Goal: Information Seeking & Learning: Learn about a topic

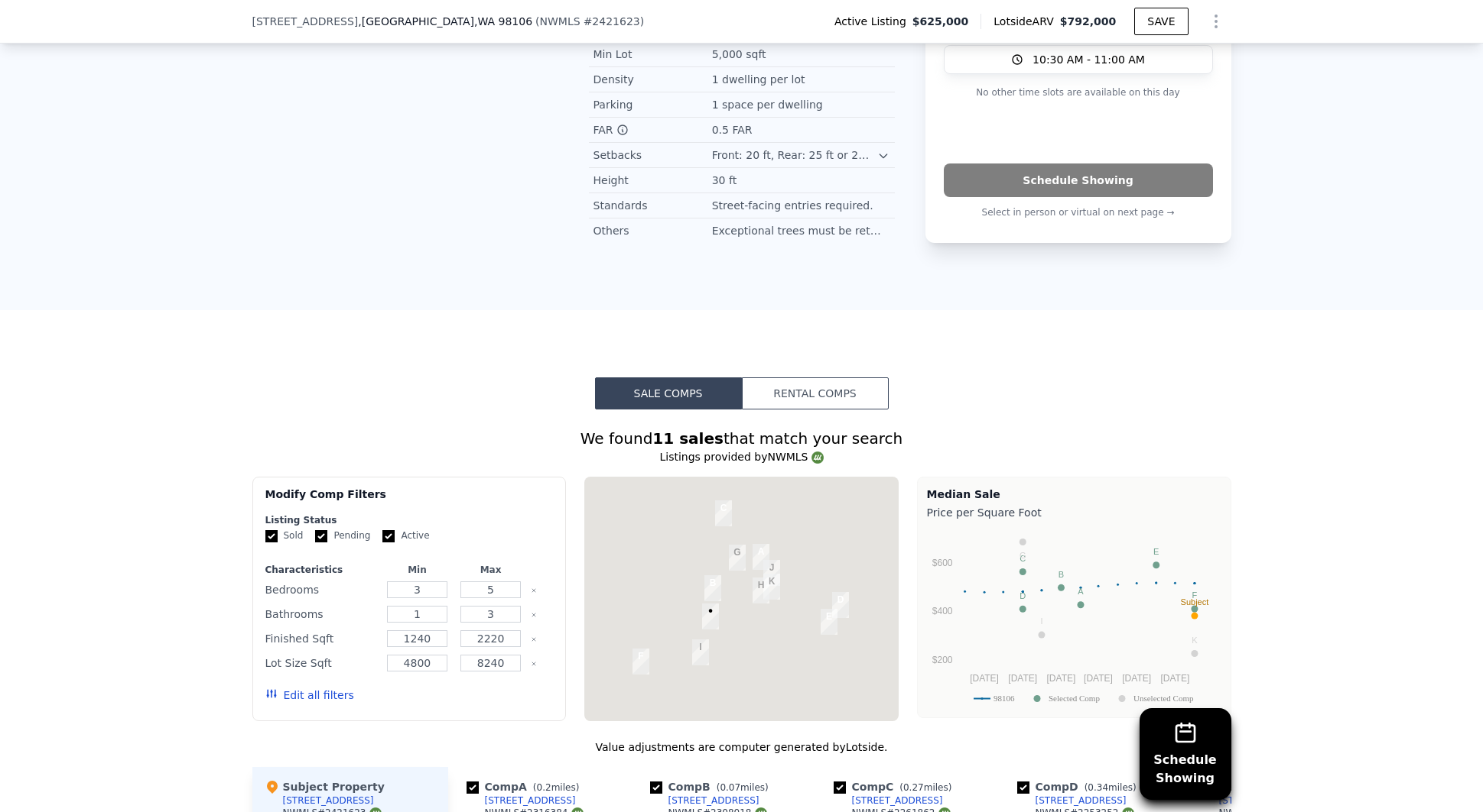
scroll to position [1131, 0]
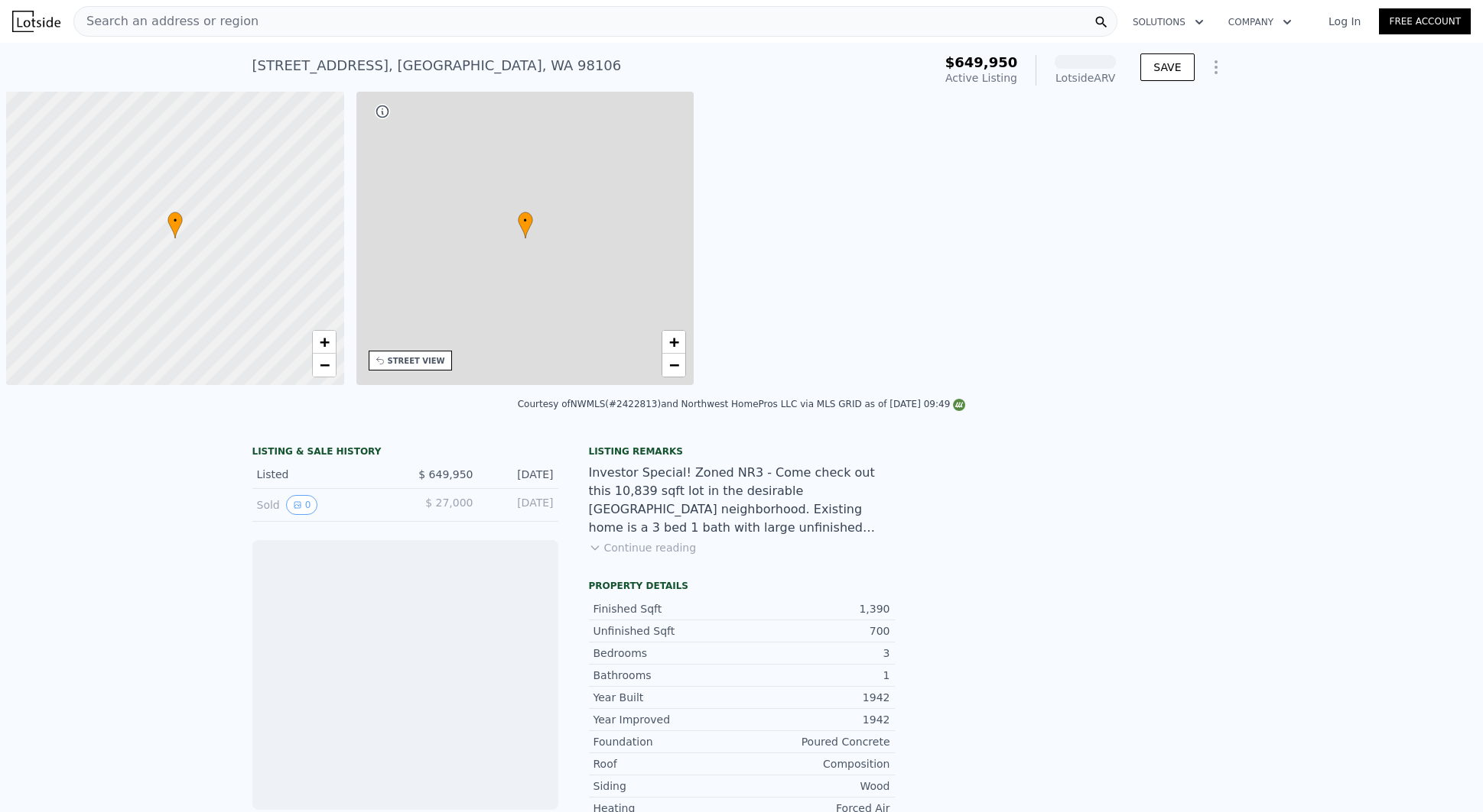
scroll to position [0, 7]
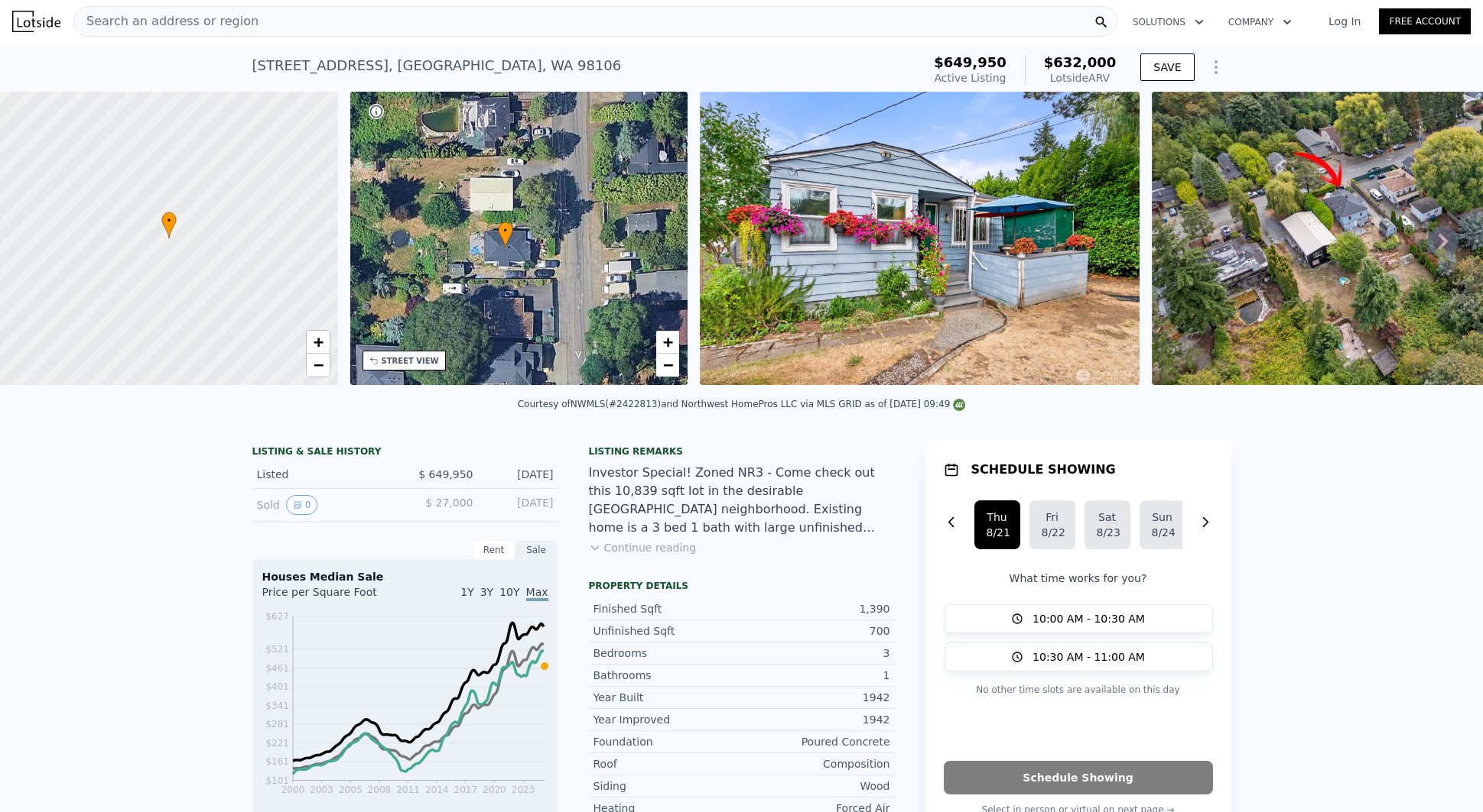
drag, startPoint x: 509, startPoint y: 249, endPoint x: 496, endPoint y: 259, distance: 16.4
click at [496, 259] on div "• + −" at bounding box center [519, 238] width 338 height 293
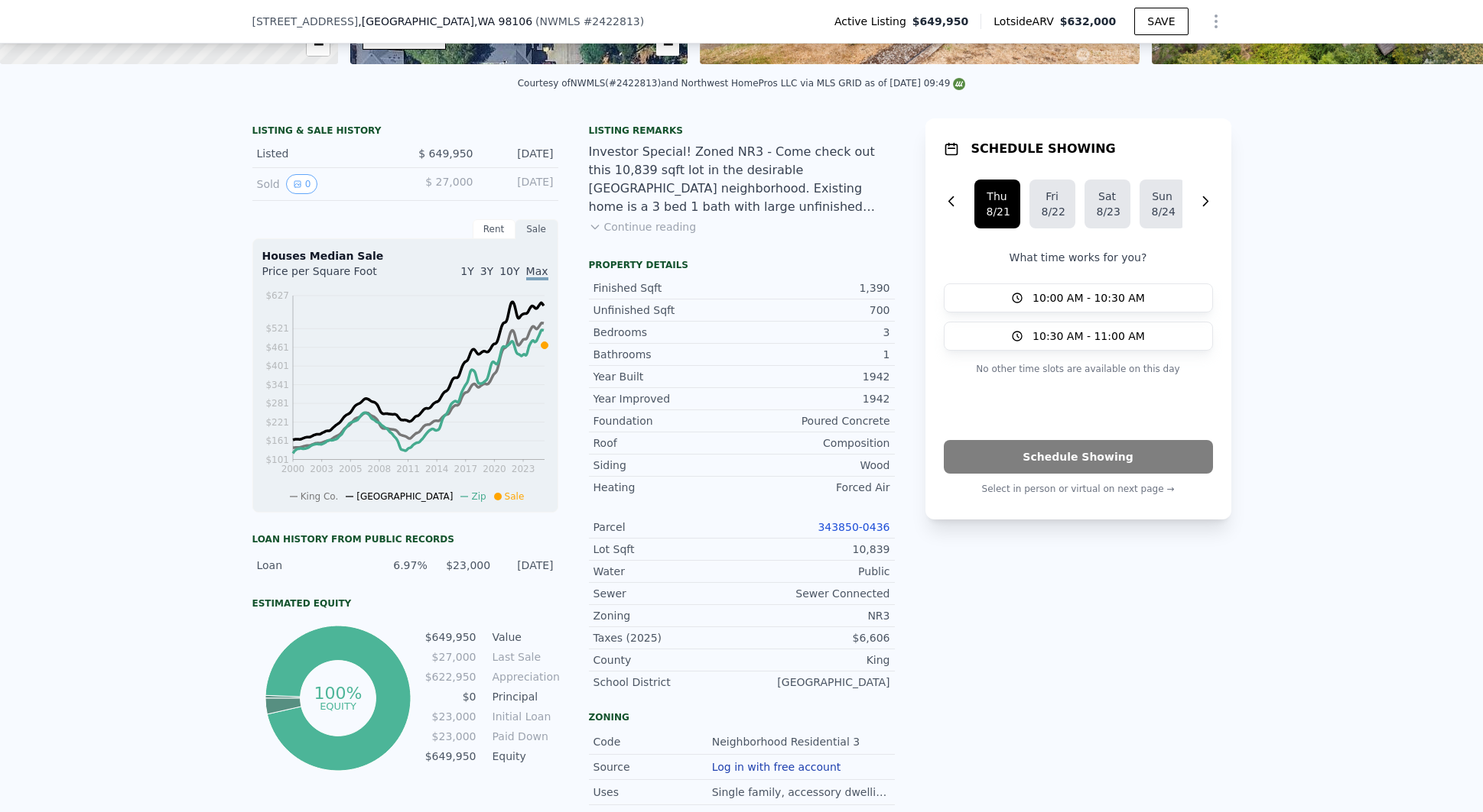
scroll to position [316, 0]
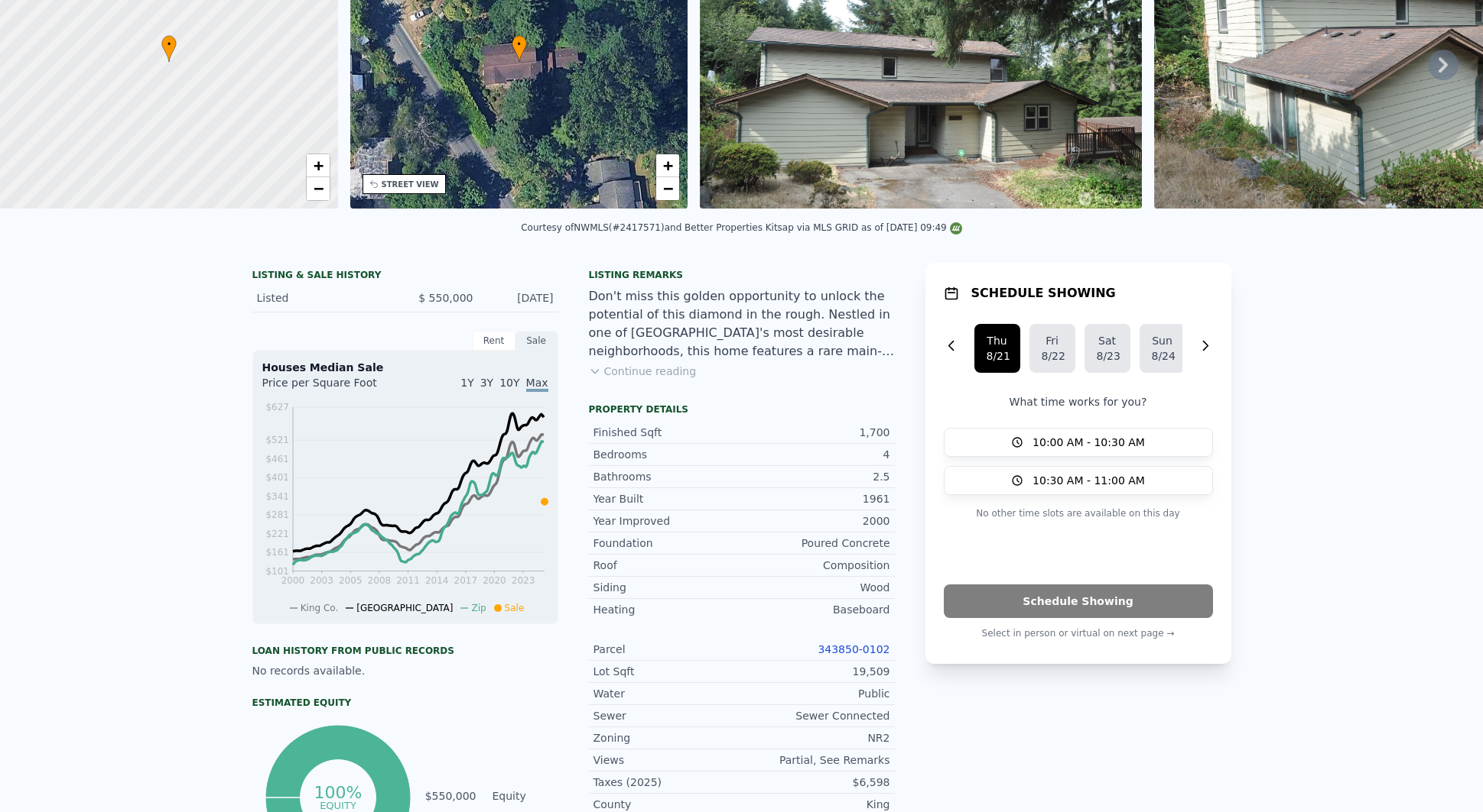
scroll to position [6, 0]
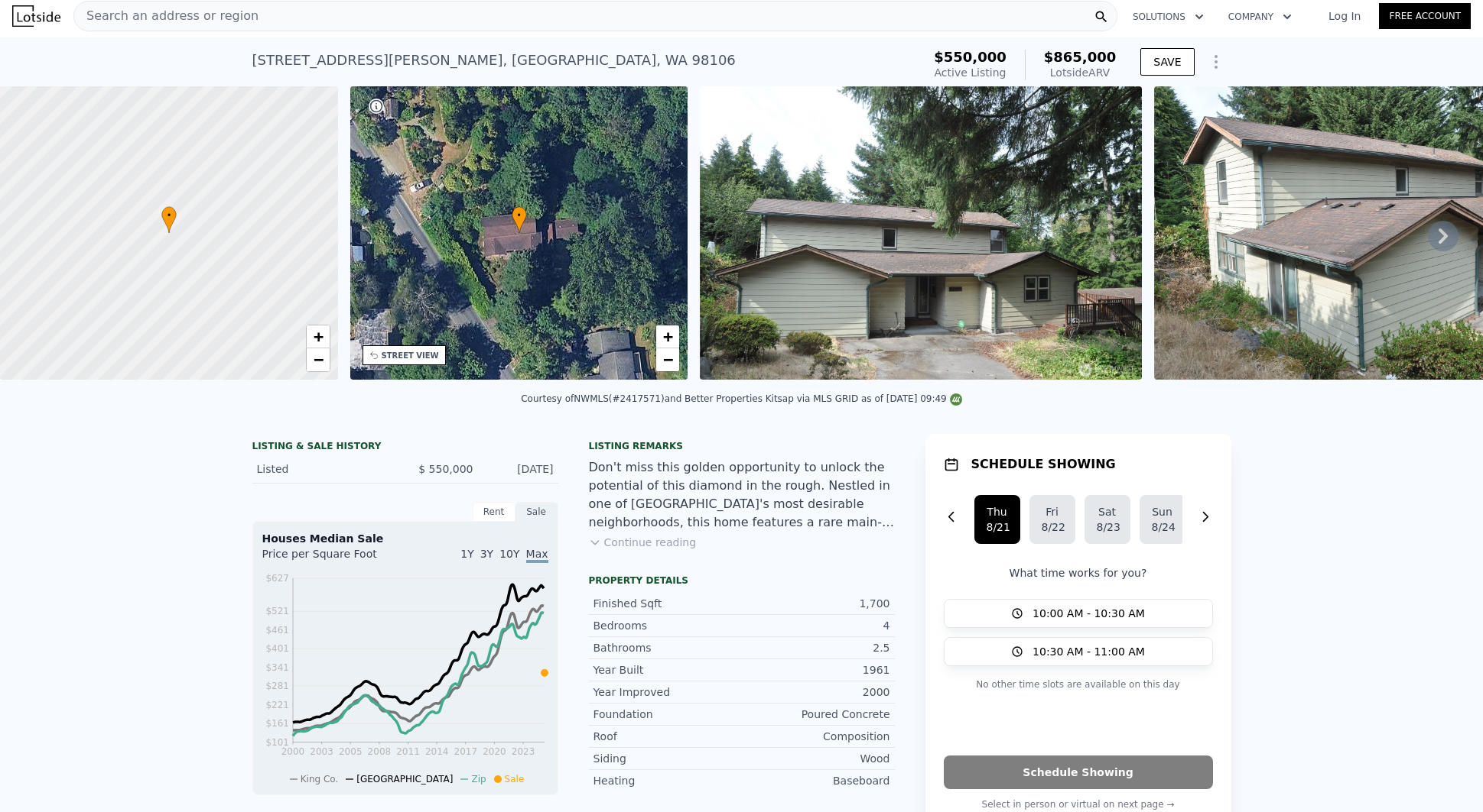
click at [620, 201] on div "• + −" at bounding box center [519, 233] width 338 height 293
click at [983, 266] on img at bounding box center [920, 233] width 442 height 293
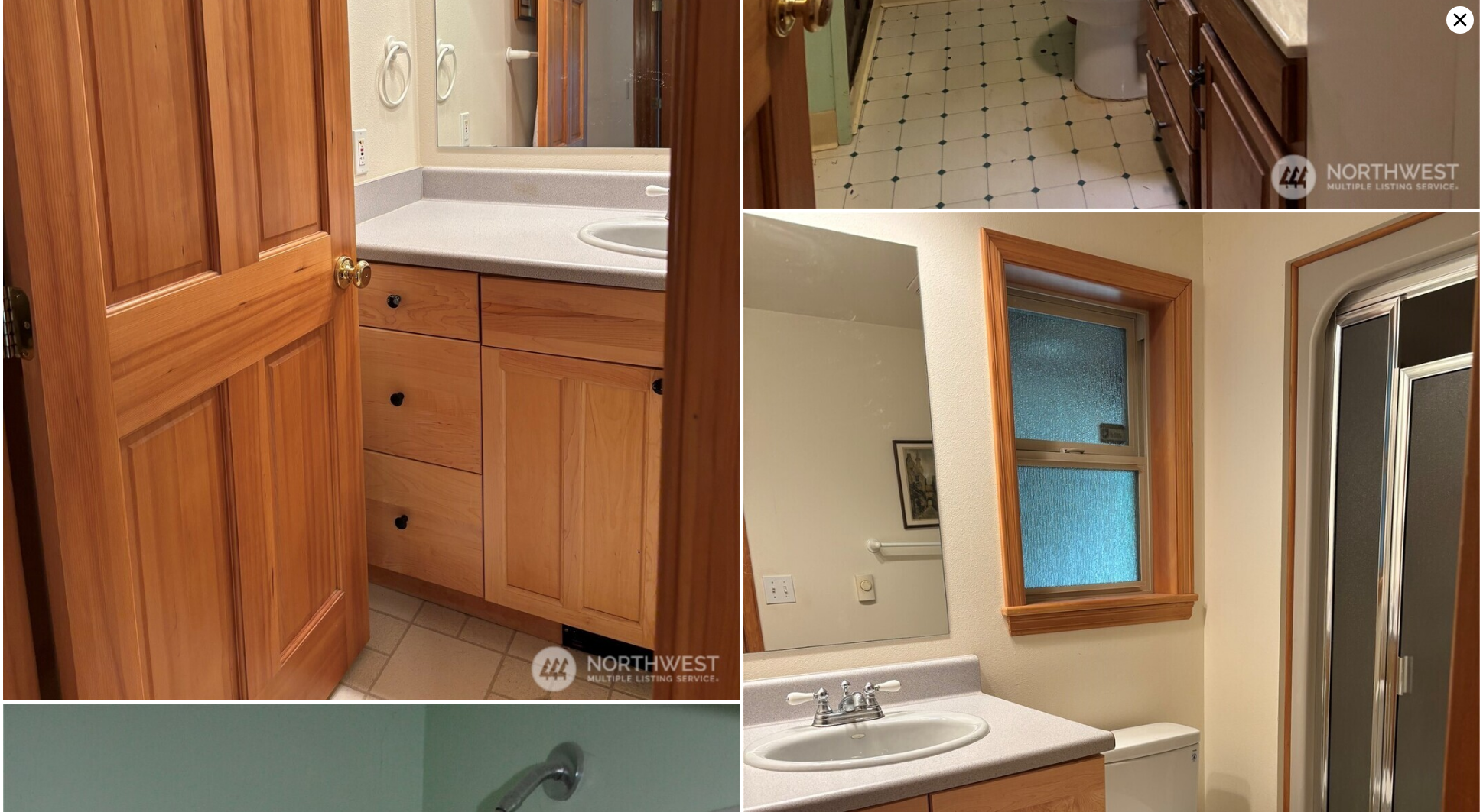
scroll to position [4884, 0]
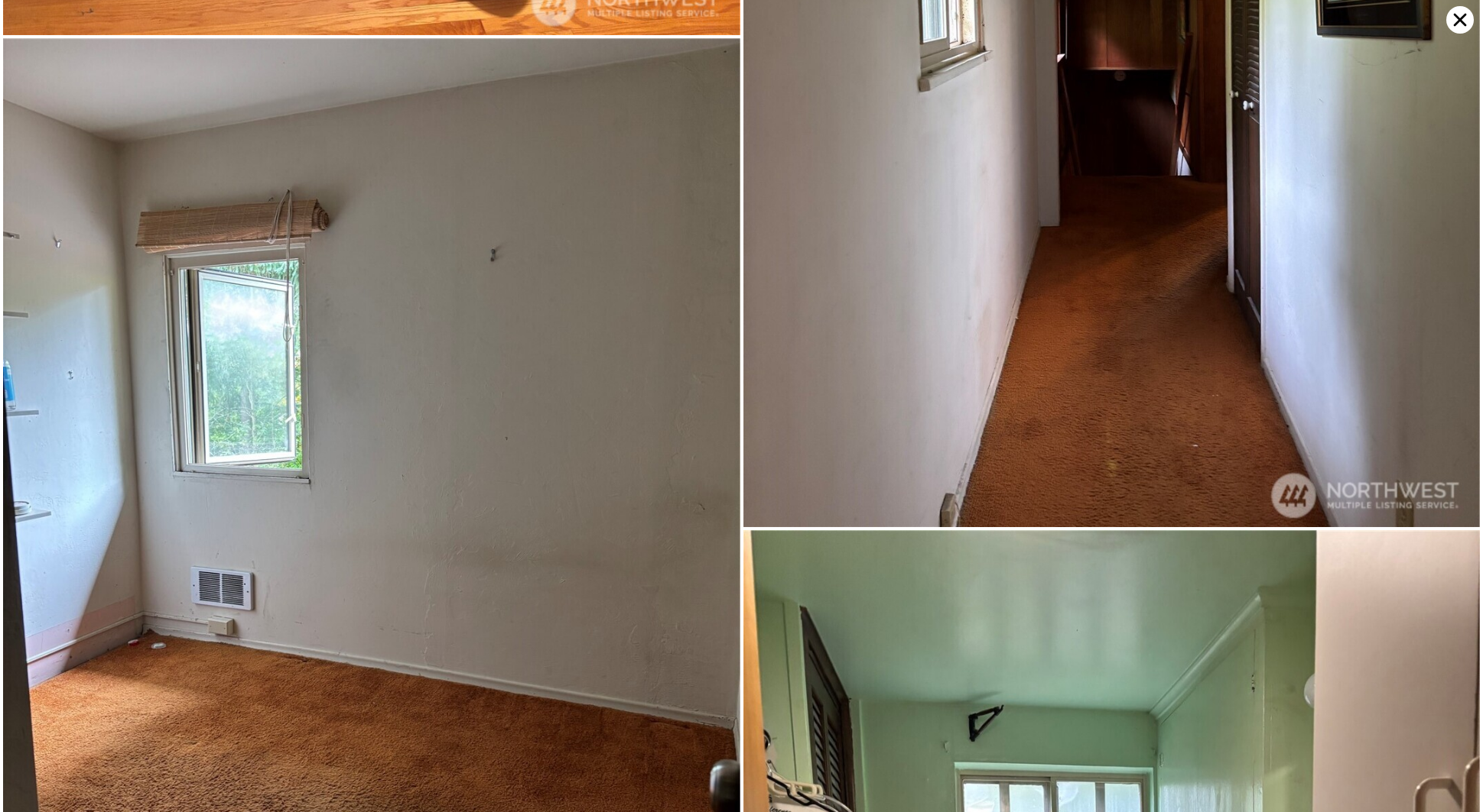
click at [1466, 31] on icon at bounding box center [1459, 20] width 27 height 27
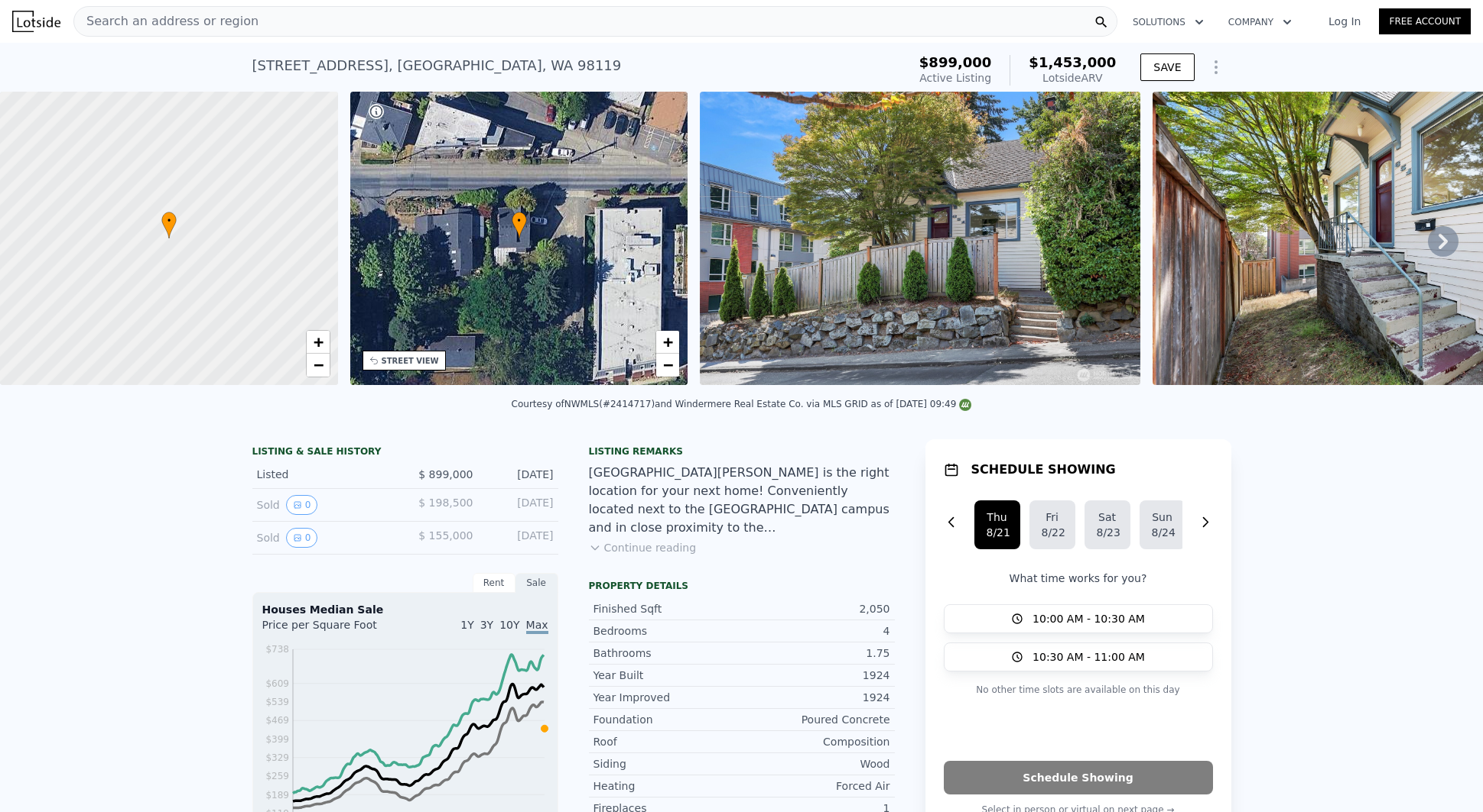
click at [576, 232] on div "• + −" at bounding box center [519, 238] width 338 height 293
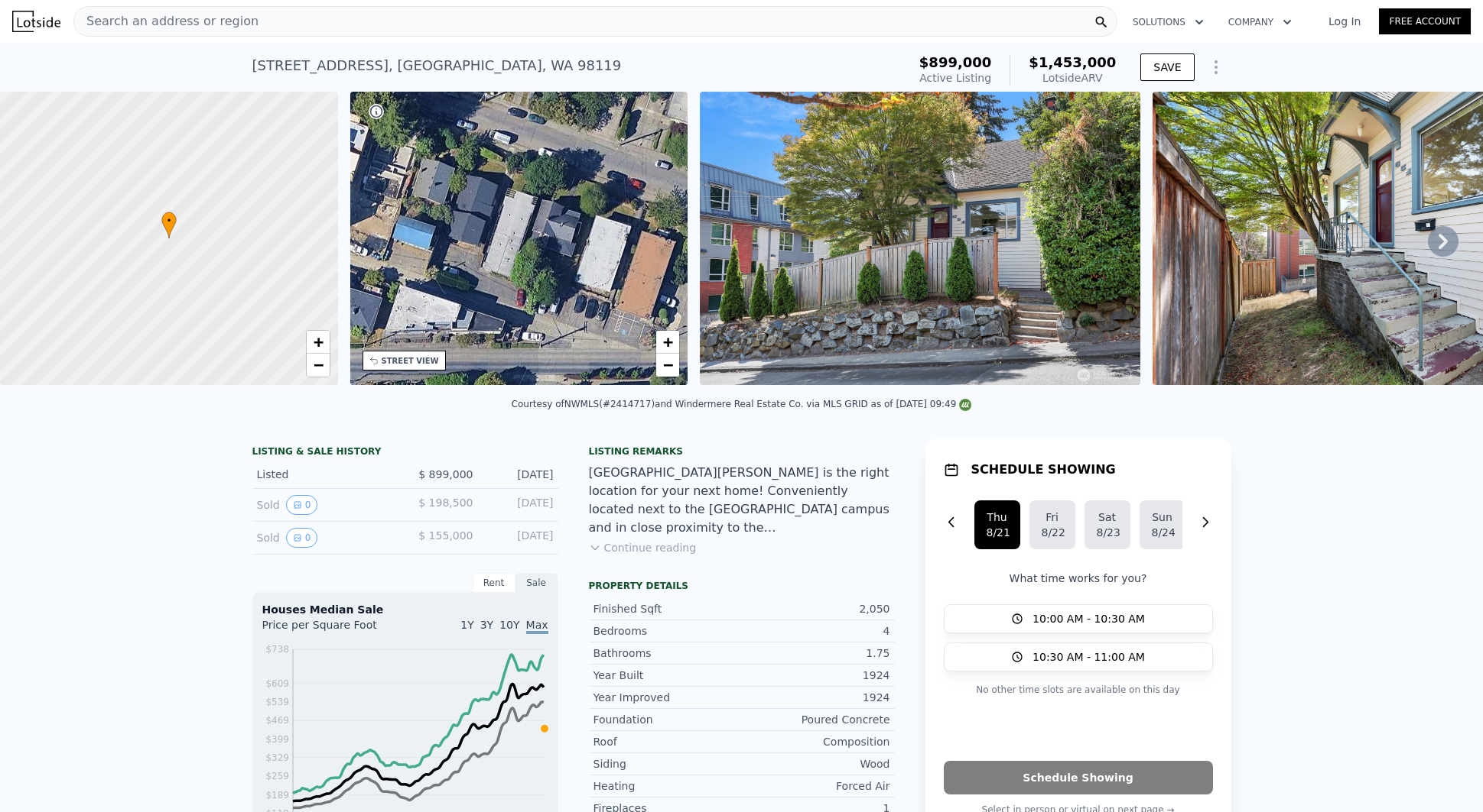
drag, startPoint x: 574, startPoint y: 175, endPoint x: 558, endPoint y: 289, distance: 115.1
click at [558, 290] on div "• + −" at bounding box center [519, 238] width 338 height 293
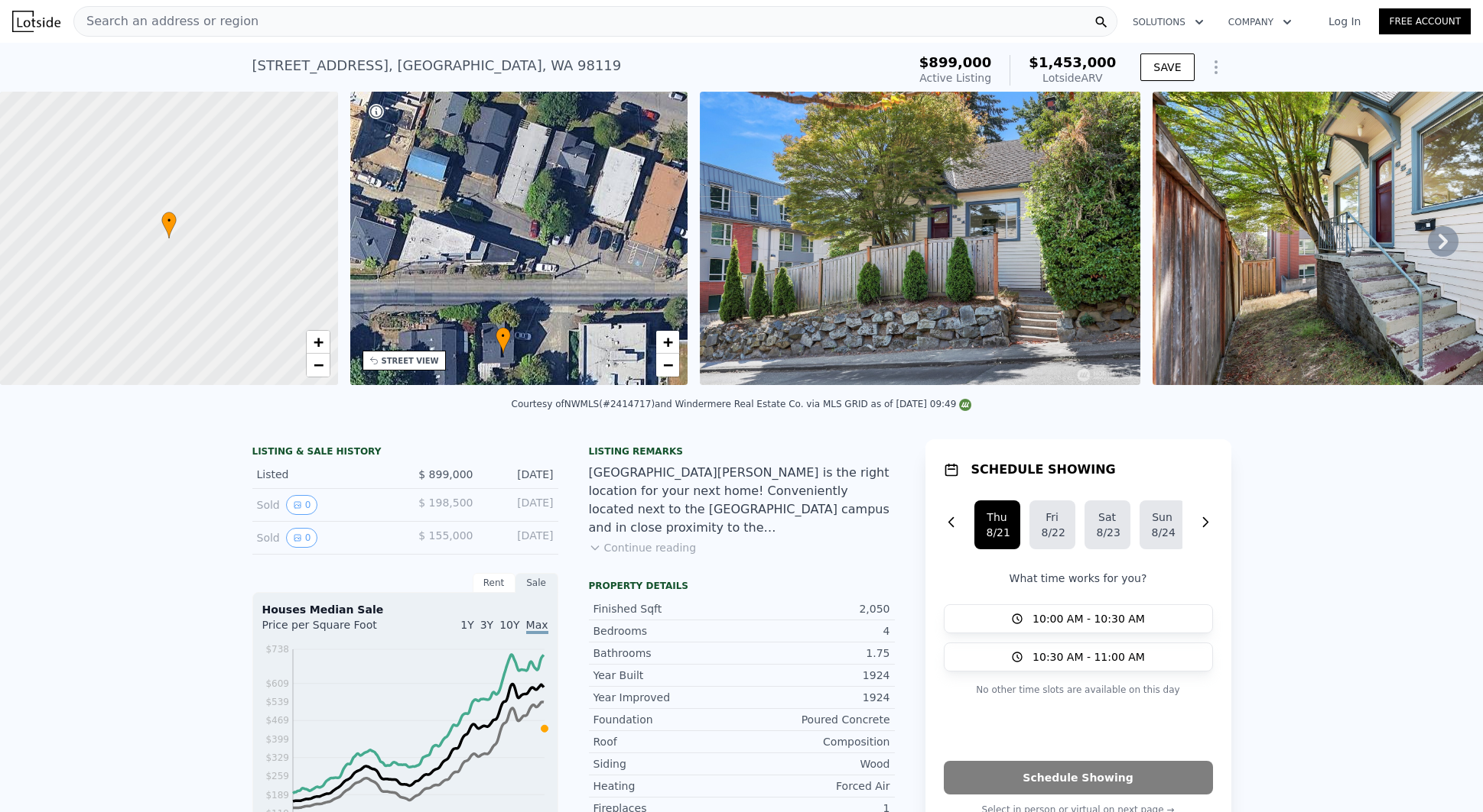
click at [708, 444] on div "LISTING & SALE HISTORY Listed $ 899,000 Aug 12, 2025 Sold 0 $ 198,500 Oct 22, 1…" at bounding box center [742, 805] width 1483 height 757
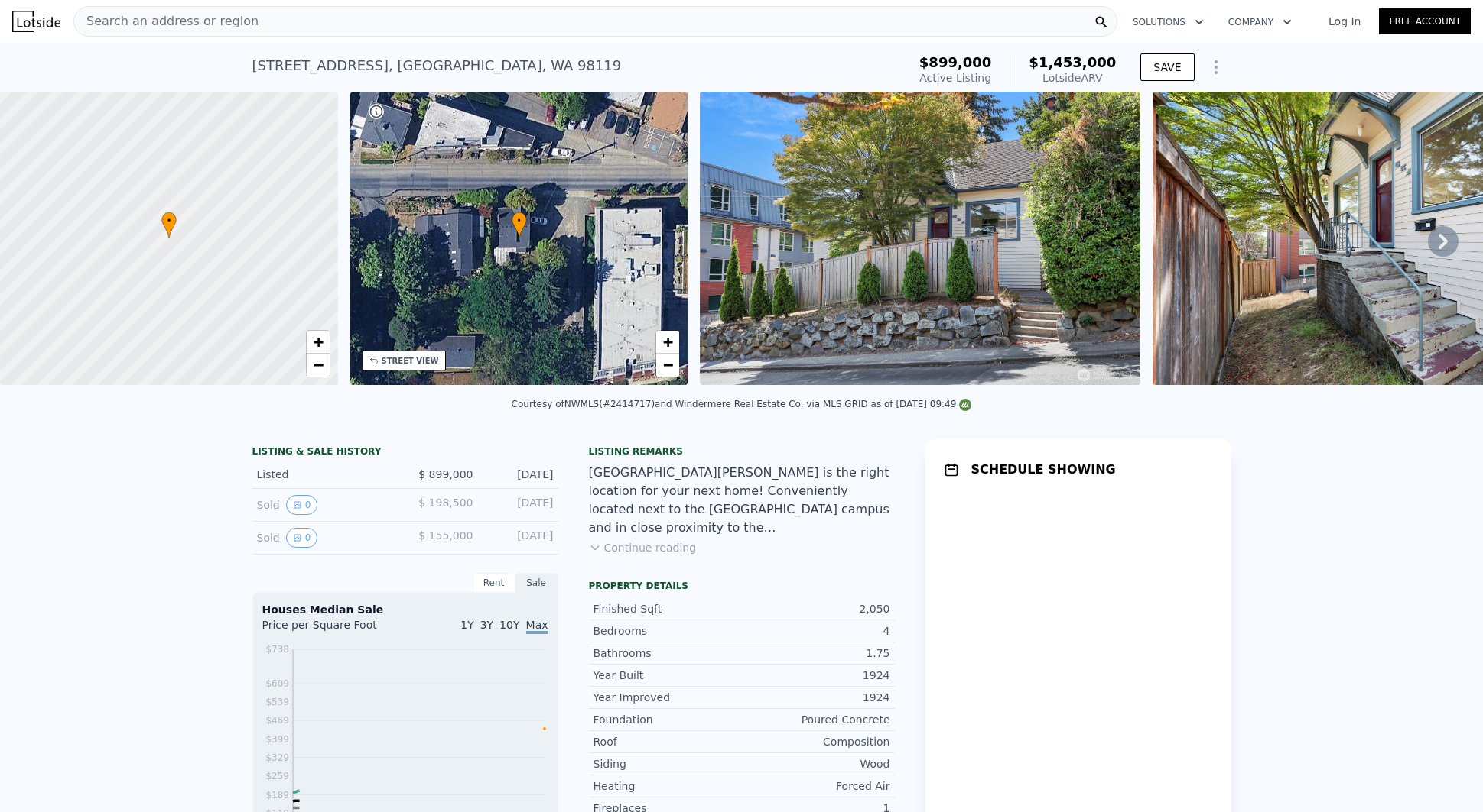
scroll to position [529, 0]
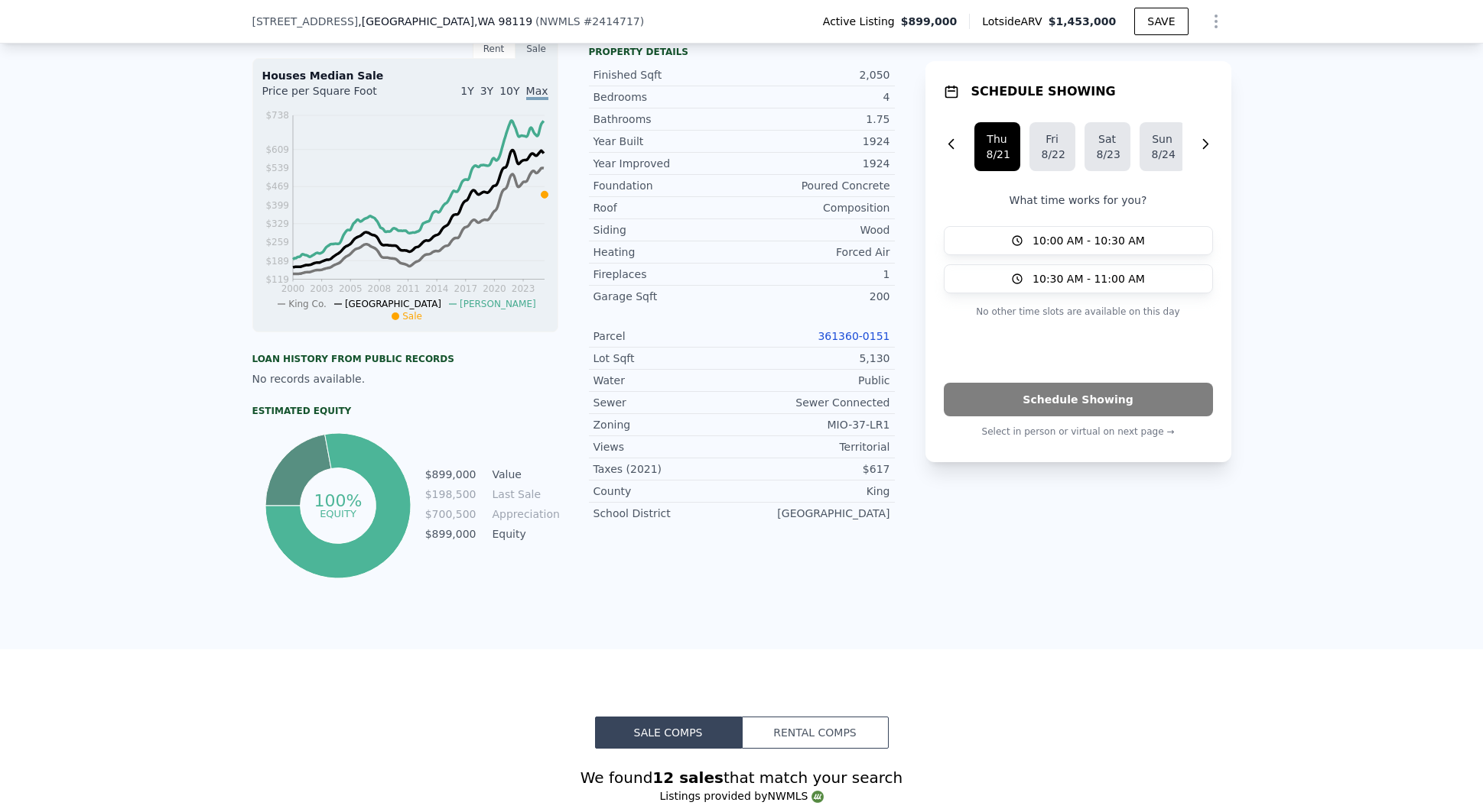
click at [877, 343] on link "361360-0151" at bounding box center [853, 336] width 72 height 12
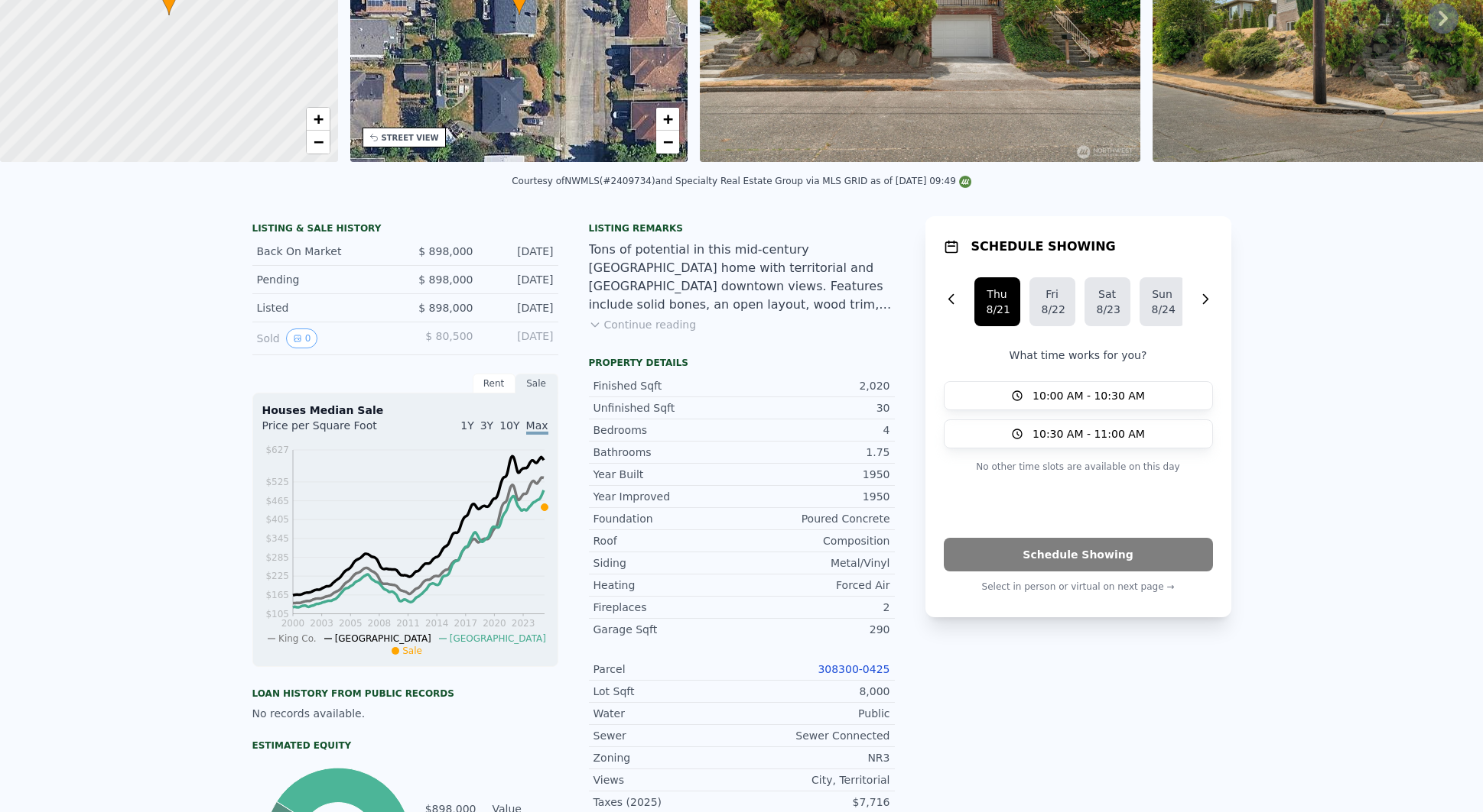
scroll to position [6, 0]
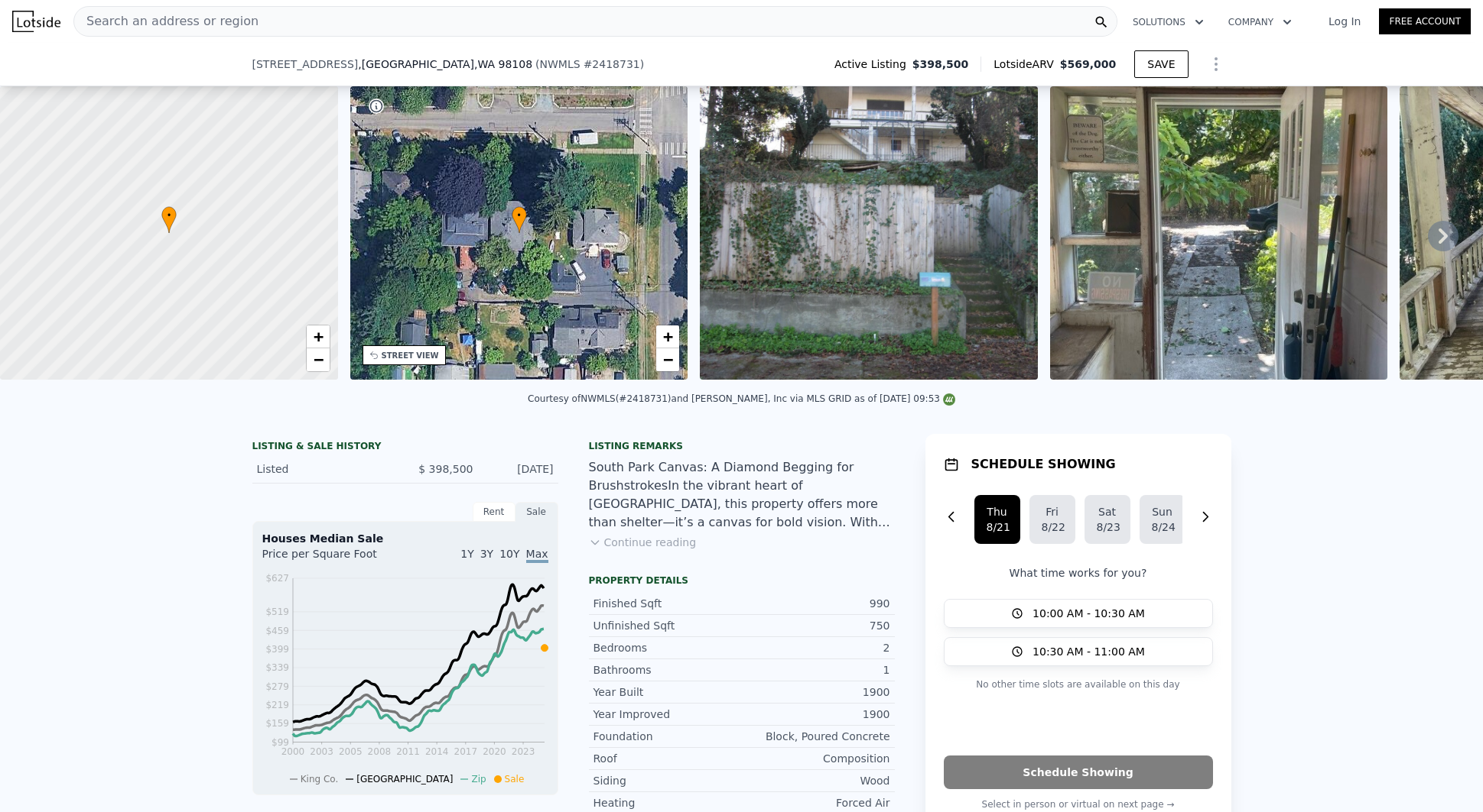
scroll to position [317, 0]
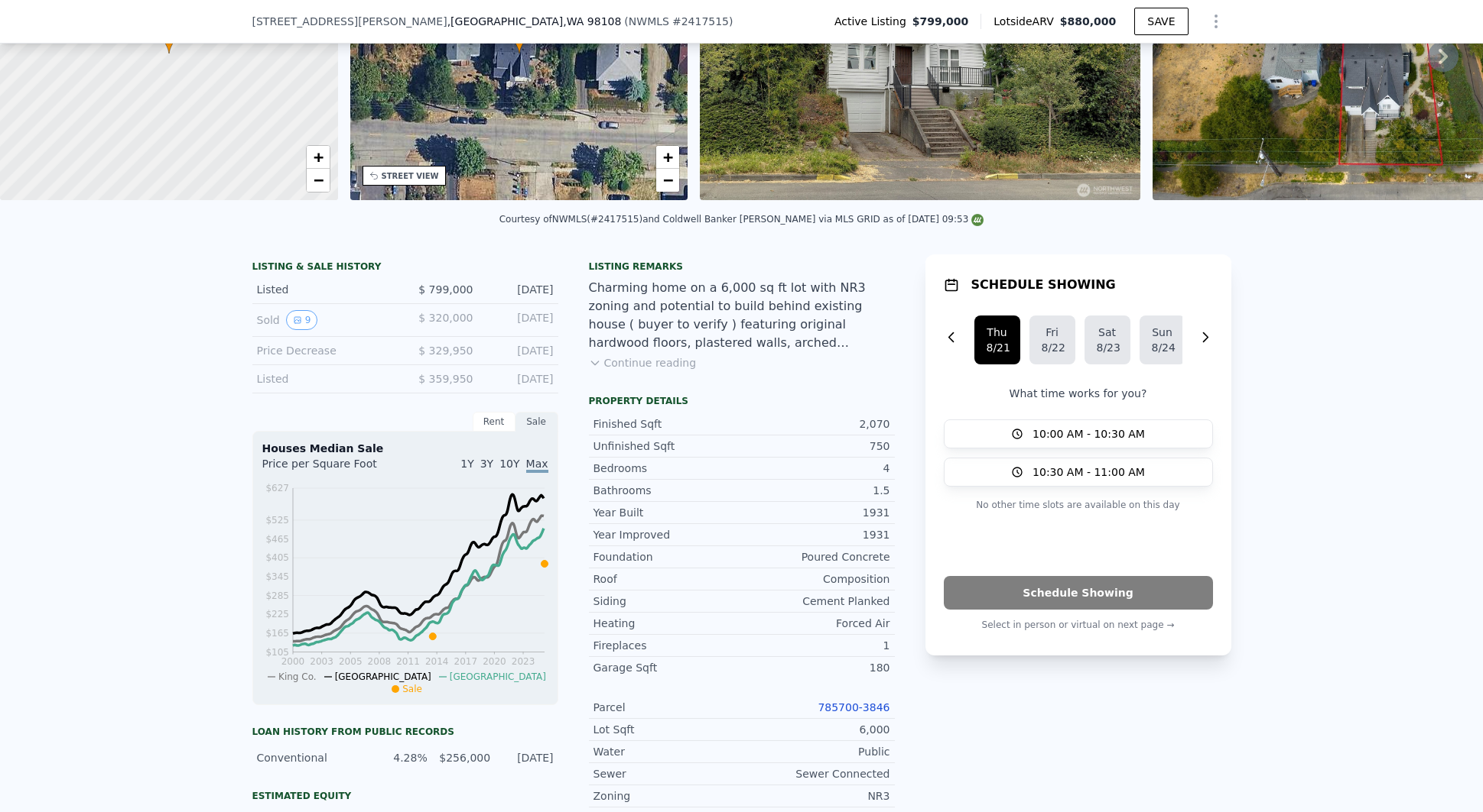
scroll to position [180, 0]
